Goal: Task Accomplishment & Management: Manage account settings

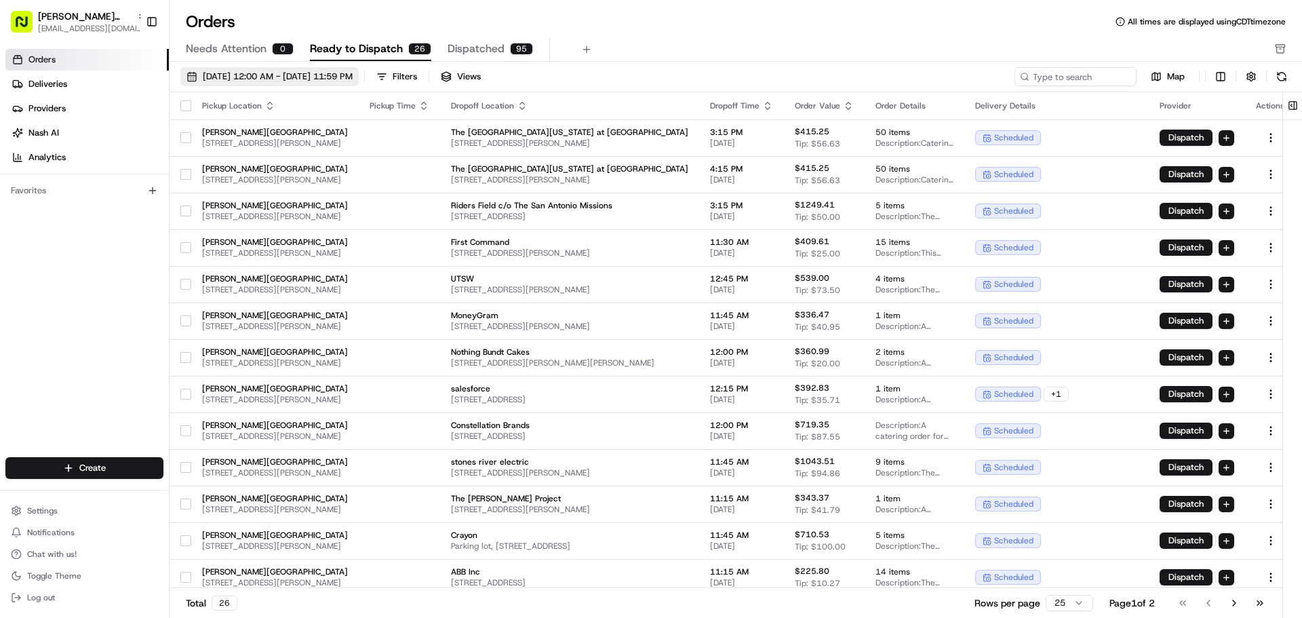
click at [187, 75] on button "[DATE] 12:00 AM - [DATE] 11:59 PM" at bounding box center [269, 76] width 178 height 19
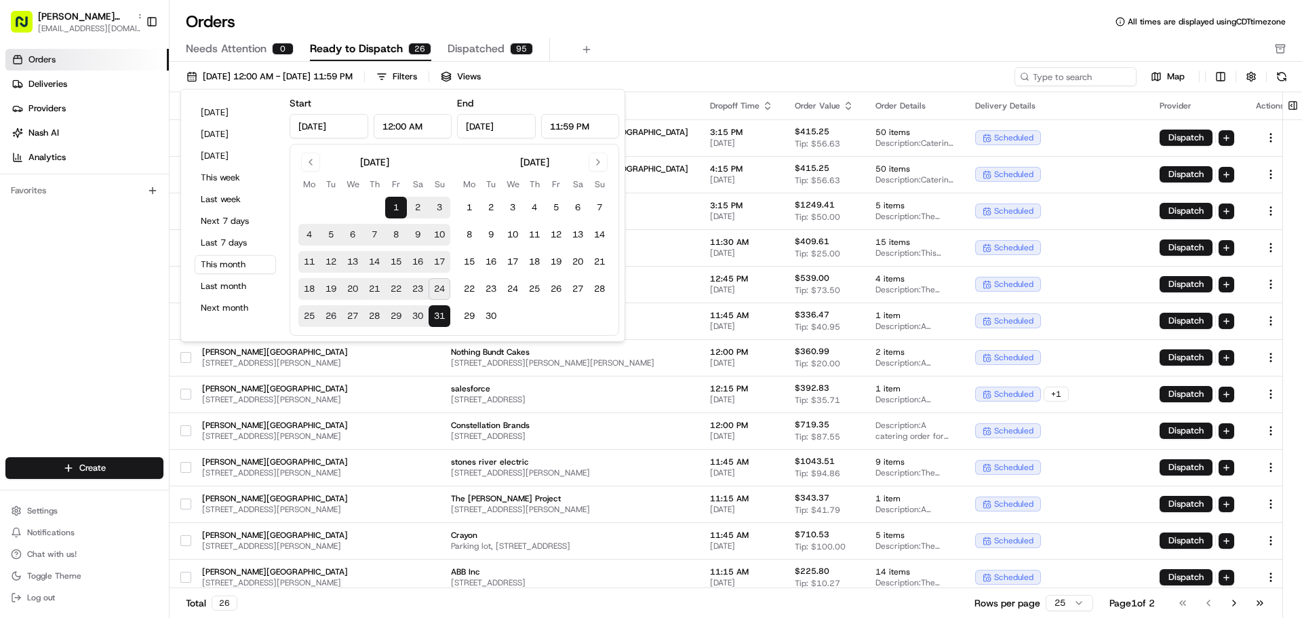
click at [308, 317] on button "25" at bounding box center [309, 316] width 22 height 22
type input "[DATE]"
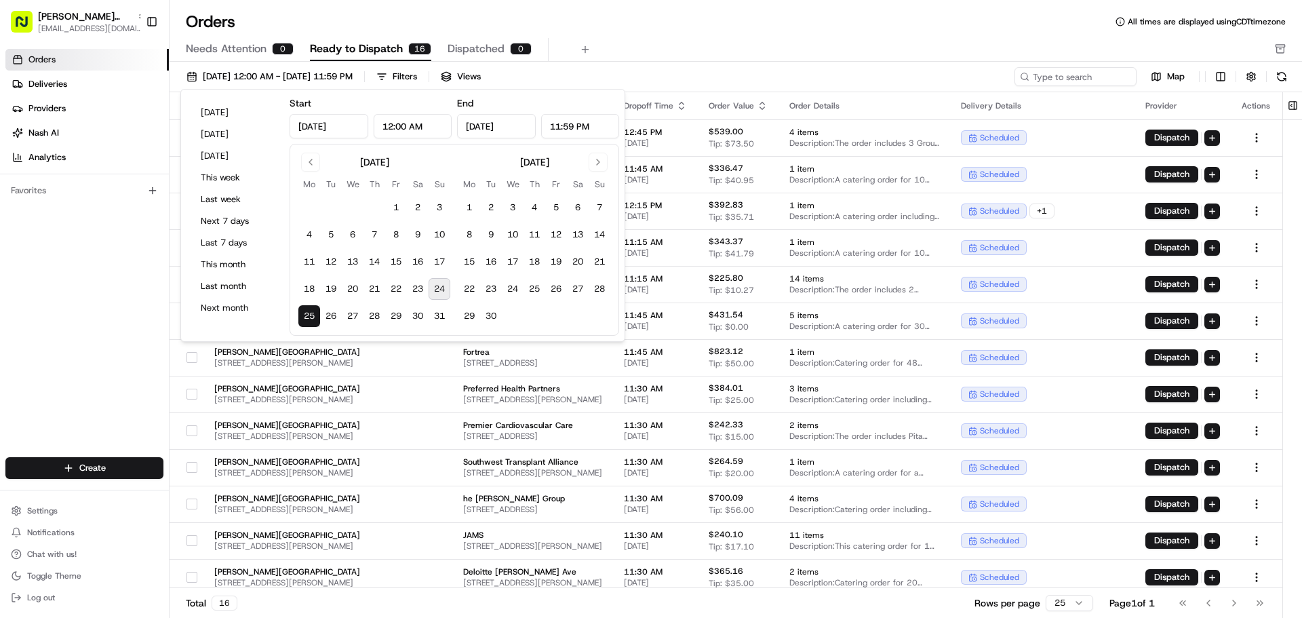
click at [308, 317] on button "25" at bounding box center [309, 316] width 22 height 22
click at [32, 349] on div "Orders Deliveries Providers [PERSON_NAME] Analytics Favorites" at bounding box center [84, 254] width 169 height 422
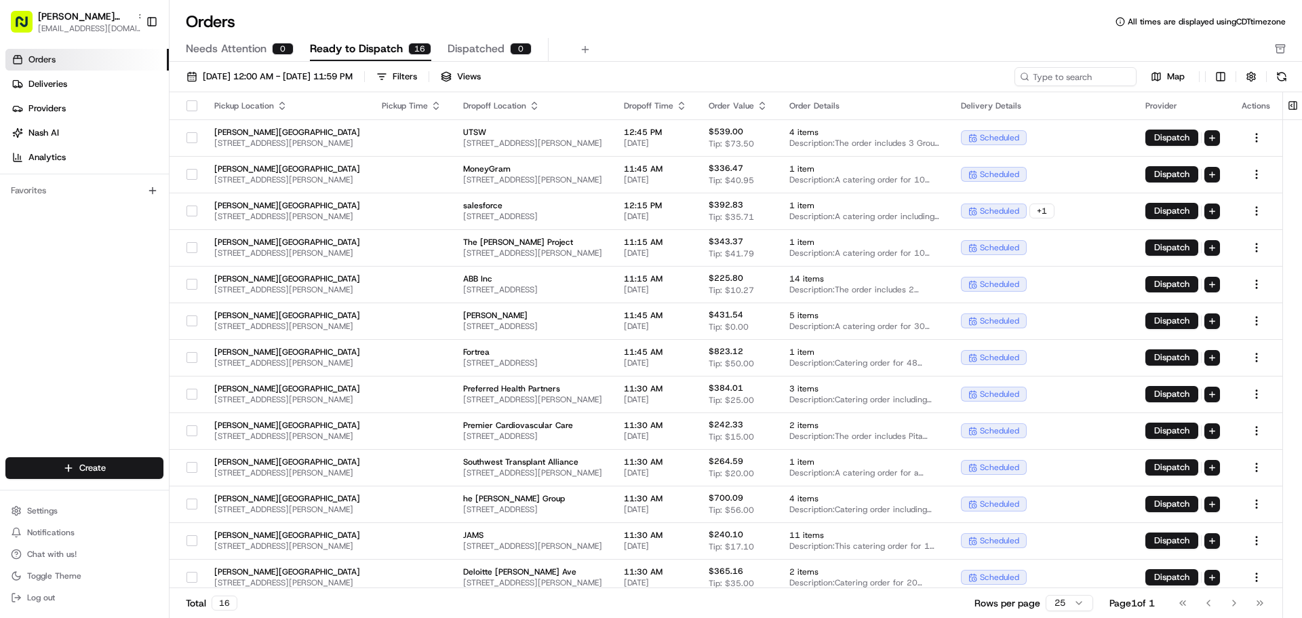
click at [464, 43] on span "Dispatched" at bounding box center [475, 49] width 57 height 16
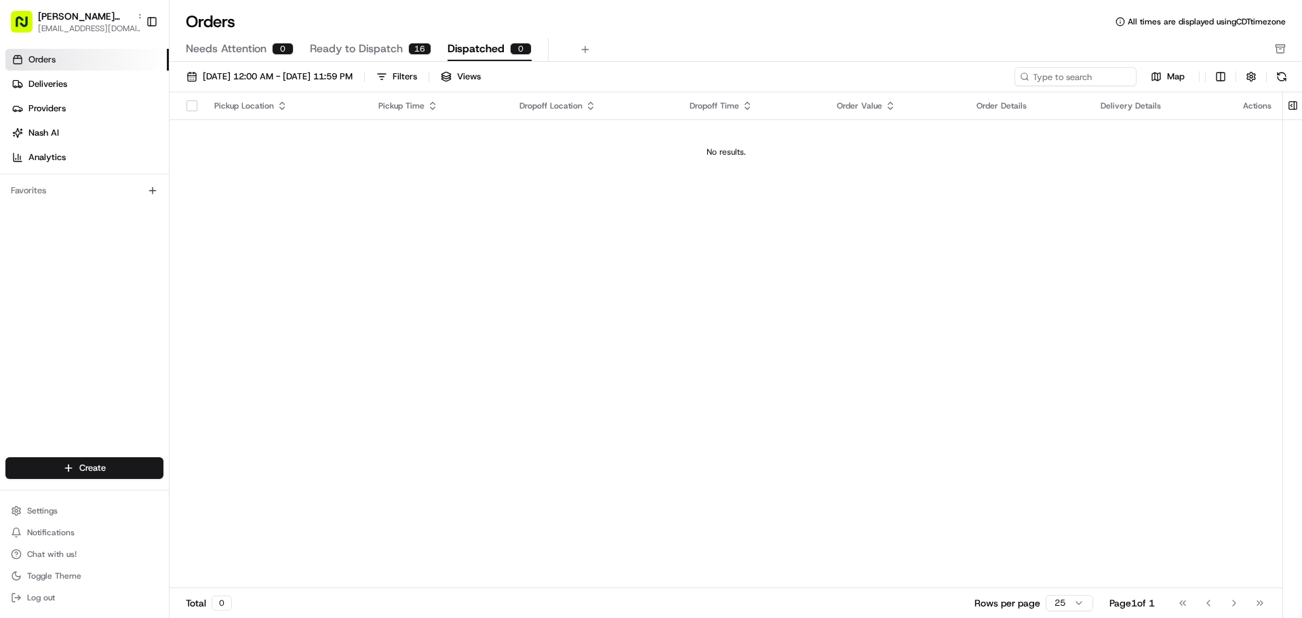
click at [376, 47] on span "Ready to Dispatch" at bounding box center [356, 49] width 93 height 16
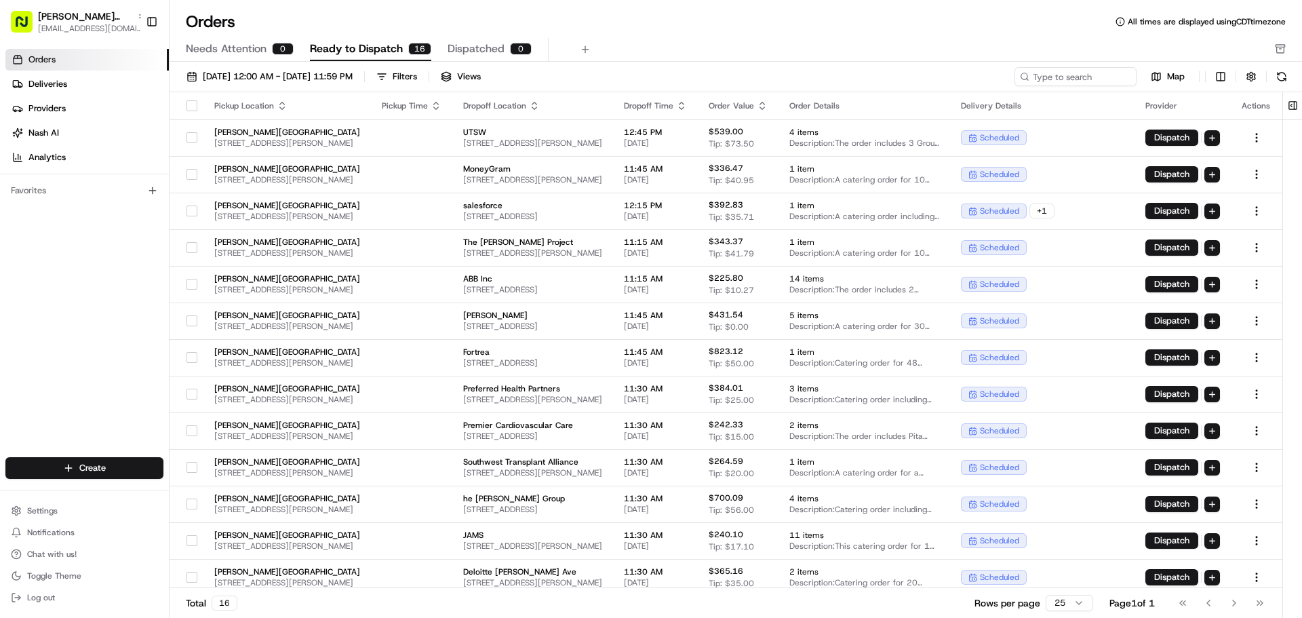
click at [186, 102] on button "button" at bounding box center [191, 105] width 11 height 11
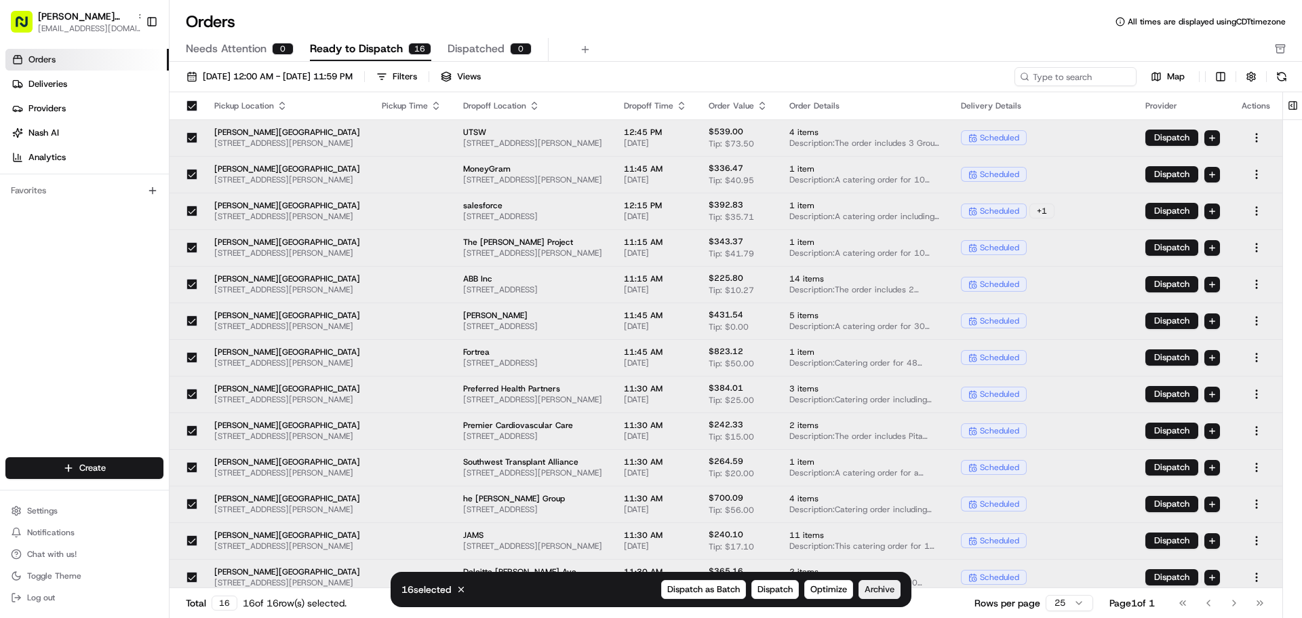
click at [872, 591] on span "Archive" at bounding box center [879, 589] width 30 height 12
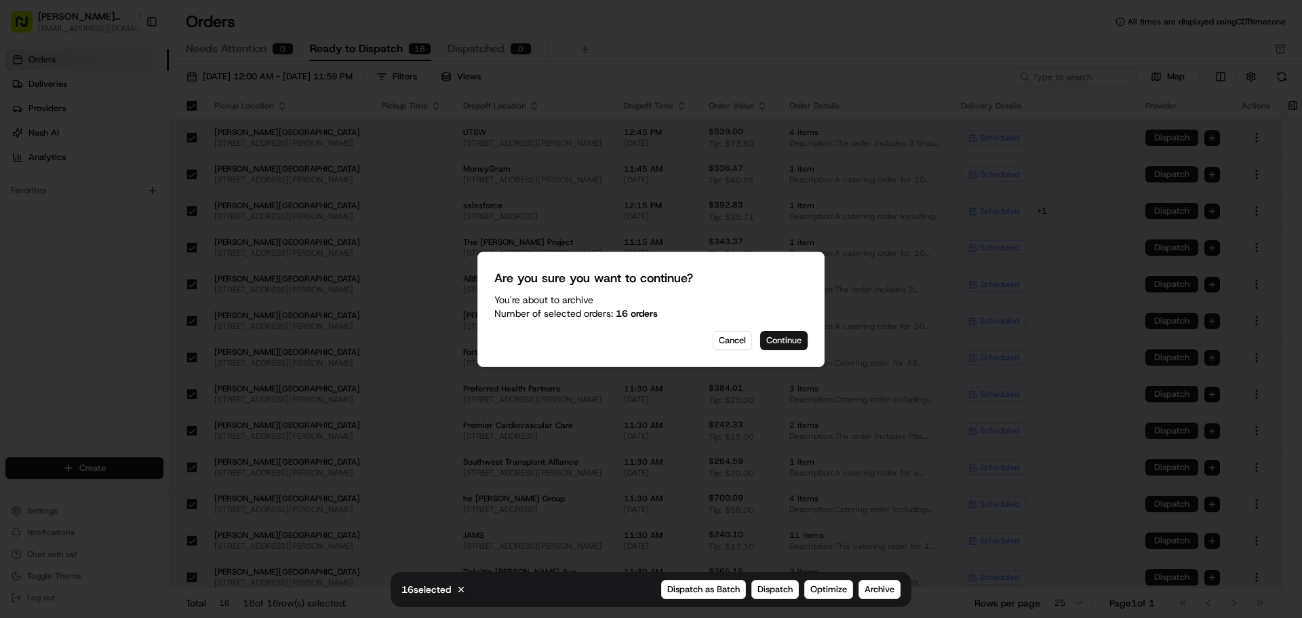
click at [786, 344] on button "Continue" at bounding box center [783, 340] width 47 height 19
